Goal: Task Accomplishment & Management: Use online tool/utility

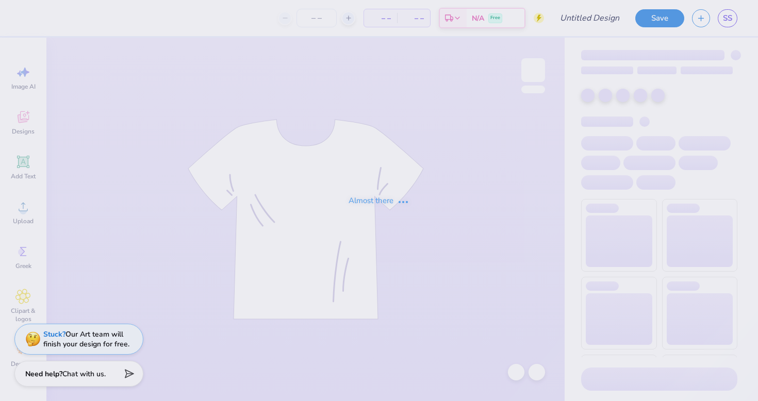
type input "Bucknell Theta Fall Date Party 2025"
type input "35"
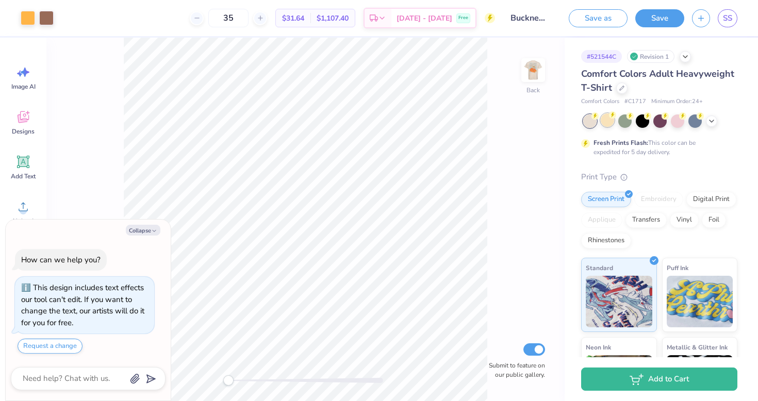
click at [611, 120] on div at bounding box center [606, 119] width 13 height 13
click at [537, 82] on img at bounding box center [532, 69] width 41 height 41
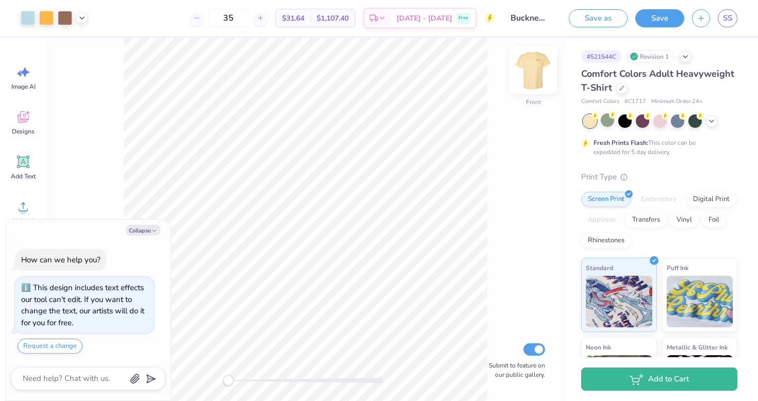
click at [535, 73] on img at bounding box center [532, 69] width 41 height 41
click at [660, 117] on div at bounding box center [659, 119] width 13 height 13
click at [604, 121] on div at bounding box center [606, 119] width 13 height 13
click at [718, 124] on div at bounding box center [660, 120] width 154 height 13
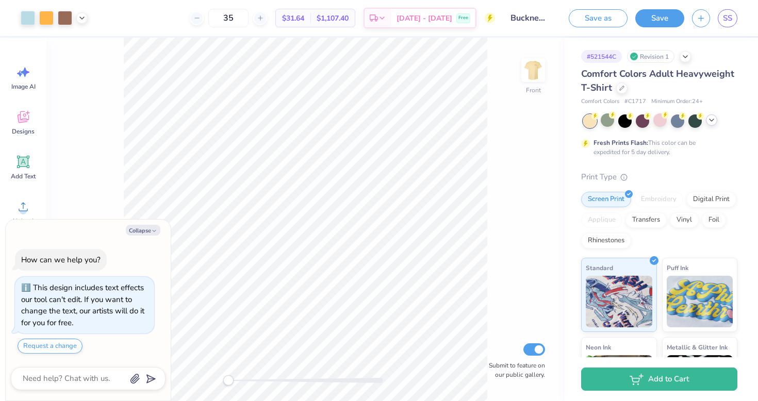
click at [716, 119] on div at bounding box center [711, 119] width 11 height 11
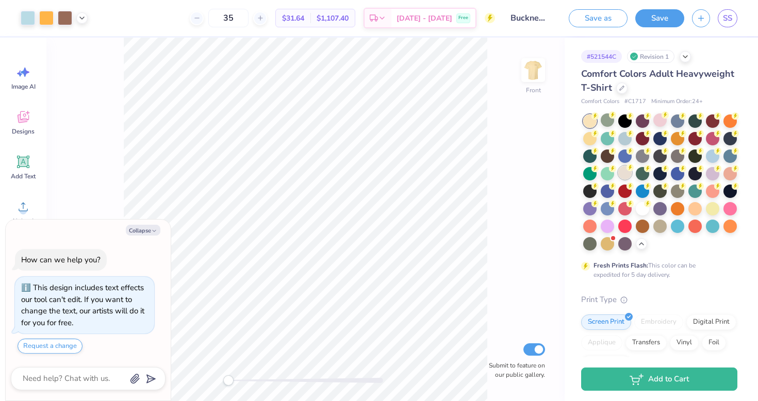
click at [621, 171] on div at bounding box center [624, 172] width 13 height 13
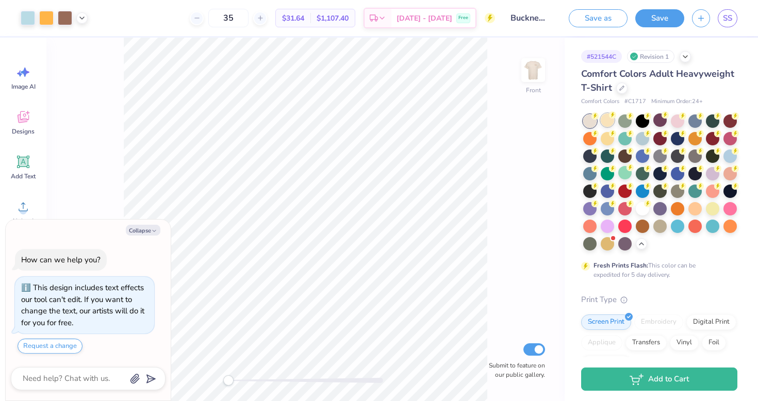
click at [606, 120] on div at bounding box center [606, 119] width 13 height 13
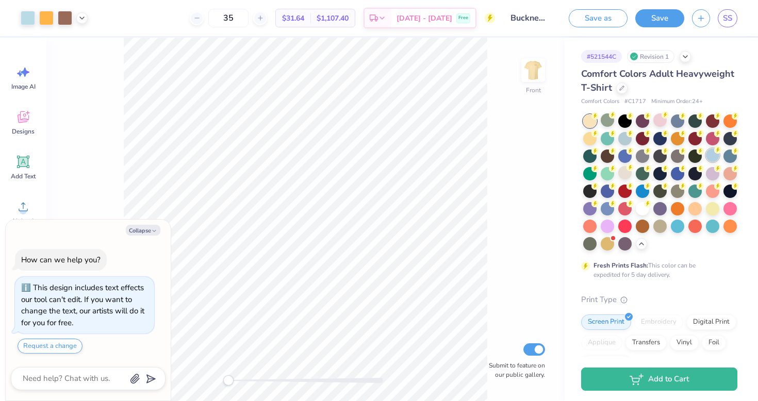
click at [713, 153] on div at bounding box center [712, 154] width 13 height 13
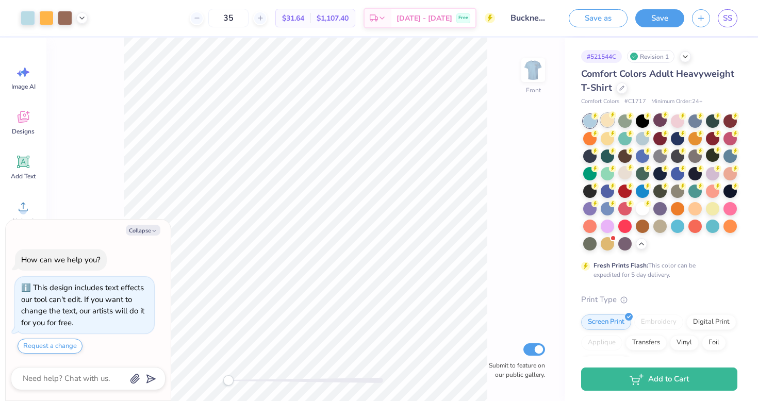
click at [608, 120] on div at bounding box center [606, 119] width 13 height 13
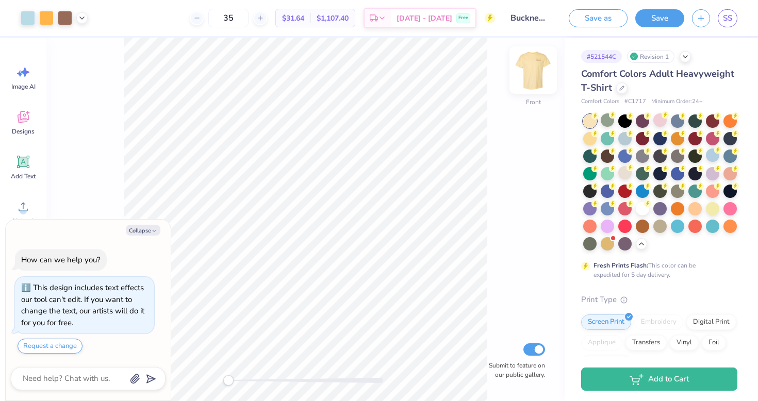
click at [527, 81] on img at bounding box center [532, 69] width 41 height 41
click at [527, 83] on div at bounding box center [532, 69] width 47 height 47
click at [539, 83] on img at bounding box center [532, 69] width 41 height 41
click at [540, 82] on img at bounding box center [532, 69] width 41 height 41
click at [539, 61] on img at bounding box center [532, 69] width 41 height 41
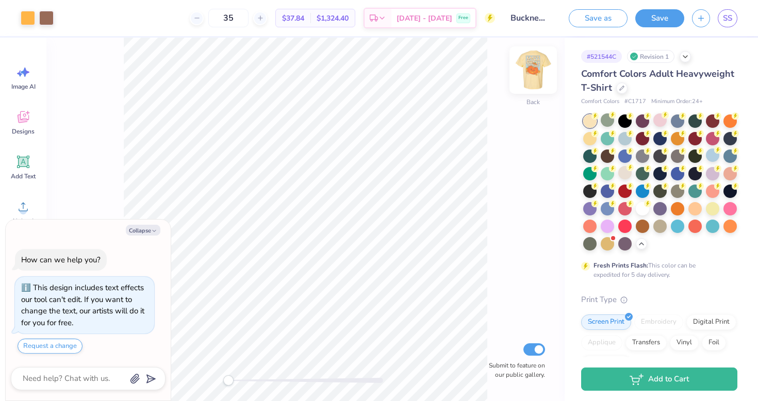
click at [539, 65] on img at bounding box center [532, 69] width 41 height 41
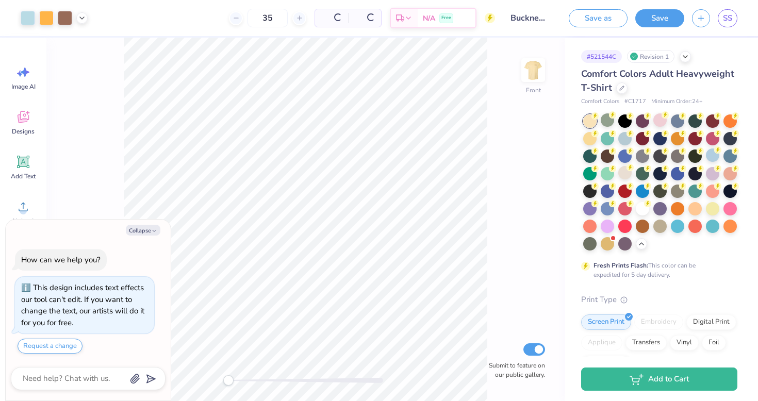
type textarea "x"
